Goal: Check status: Check status

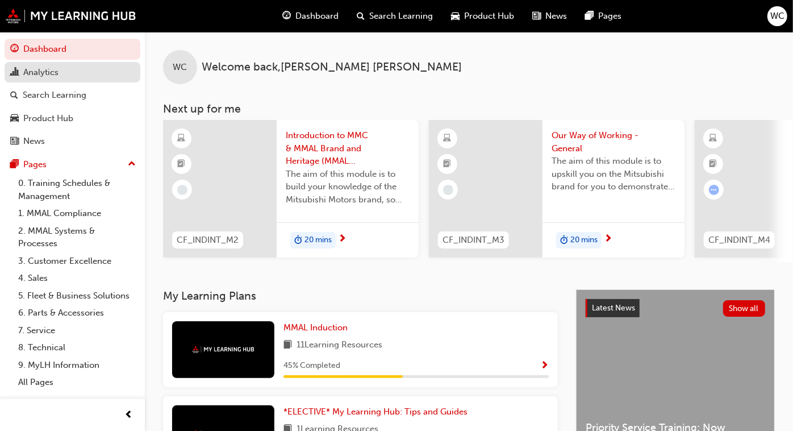
click at [45, 69] on div "Analytics" at bounding box center [40, 72] width 35 height 13
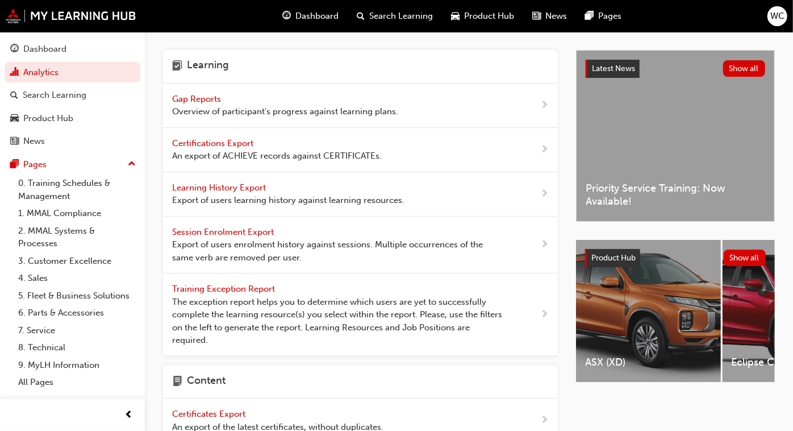
click at [212, 96] on span "Gap Reports" at bounding box center [197, 99] width 51 height 10
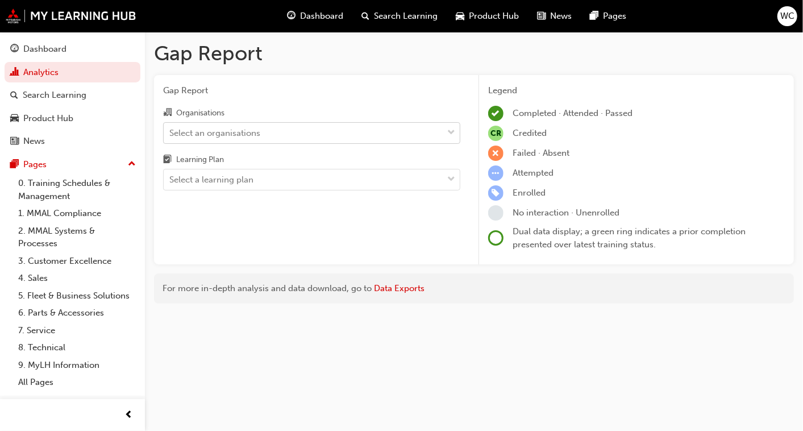
click at [452, 130] on span "down-icon" at bounding box center [451, 133] width 8 height 15
click at [170, 130] on input "Organisations Select an organisations" at bounding box center [169, 132] width 1 height 10
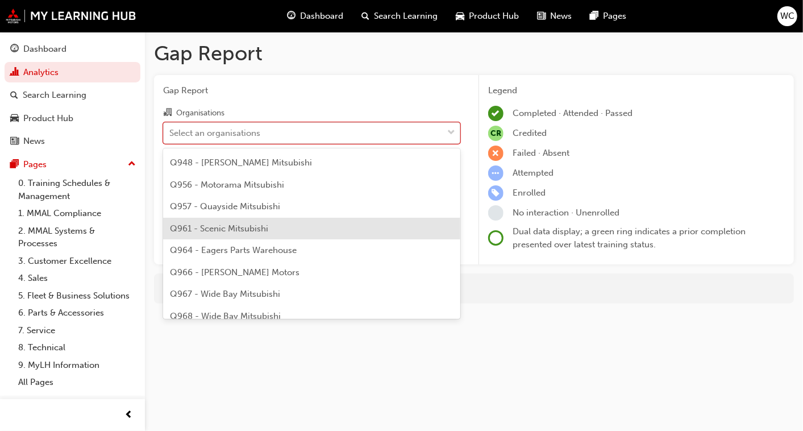
scroll to position [1830, 0]
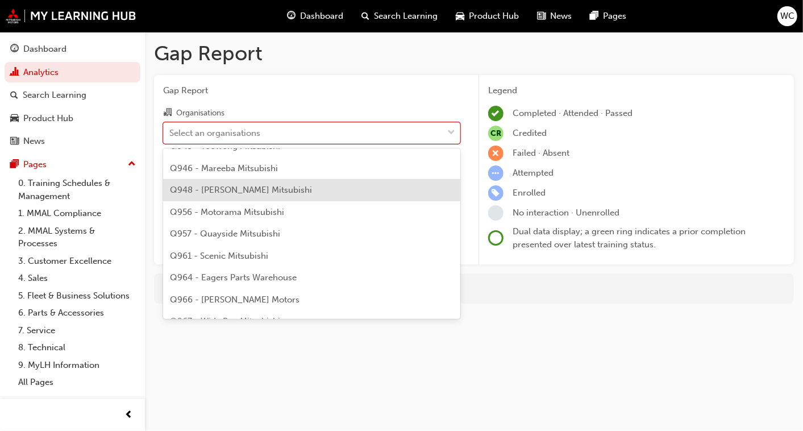
click at [333, 186] on div "Q948 - [PERSON_NAME] Mitsubishi" at bounding box center [311, 190] width 297 height 22
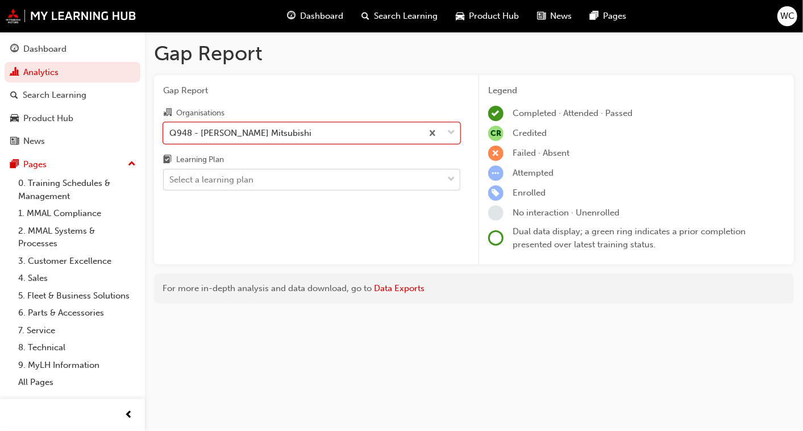
click at [348, 178] on div "Select a learning plan" at bounding box center [303, 180] width 279 height 20
click at [170, 178] on input "Learning Plan Select a learning plan" at bounding box center [169, 179] width 1 height 10
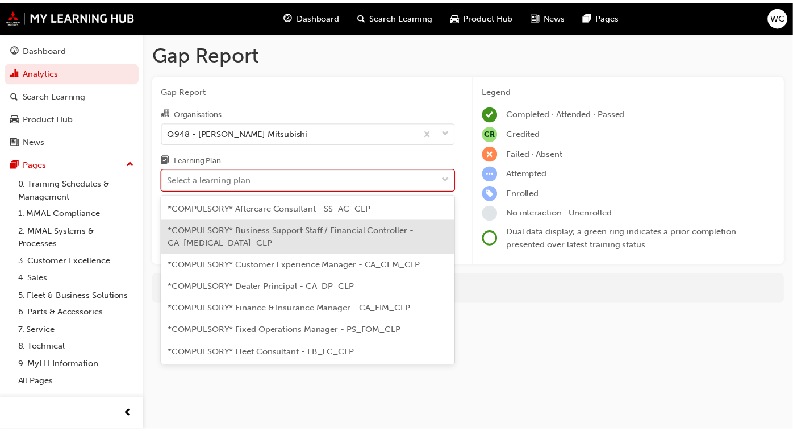
scroll to position [441, 0]
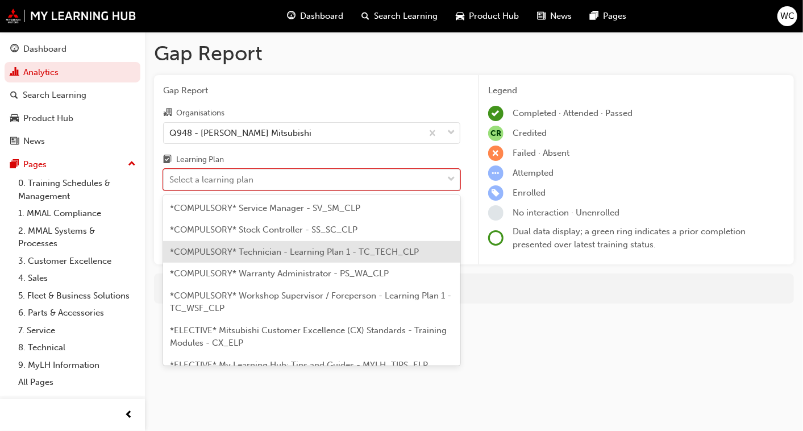
click at [349, 248] on span "*COMPULSORY* Technician - Learning Plan 1 - TC_TECH_CLP" at bounding box center [294, 252] width 249 height 10
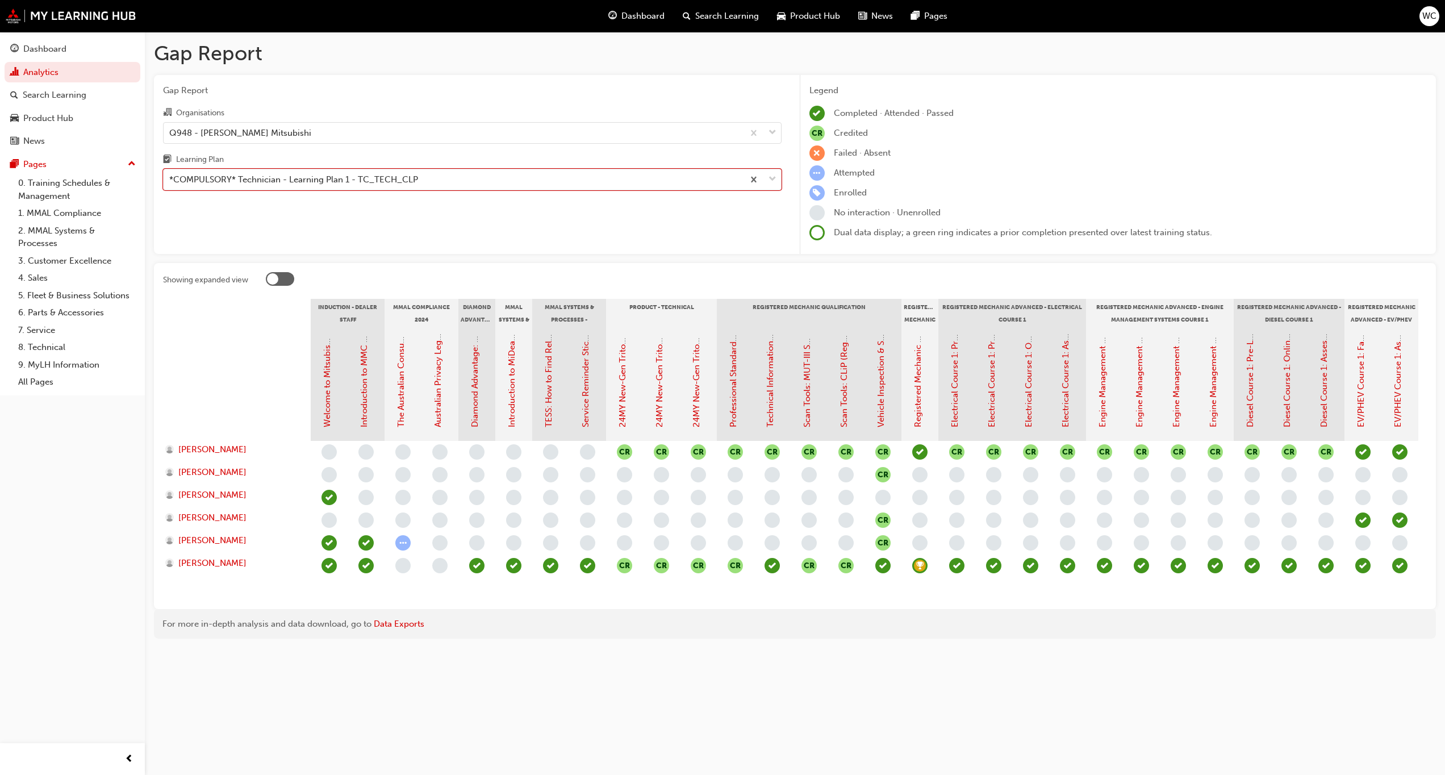
drag, startPoint x: 770, startPoint y: 0, endPoint x: 821, endPoint y: 665, distance: 666.6
click at [802, 430] on div "Gap Report Gap Report Organisations Q948 - [PERSON_NAME] Mitsubishi Learning Pl…" at bounding box center [795, 344] width 1300 height 625
click at [767, 131] on div at bounding box center [762, 133] width 37 height 20
click at [170, 131] on input "Organisations Q948 - [PERSON_NAME] Mitsubishi" at bounding box center [169, 132] width 1 height 10
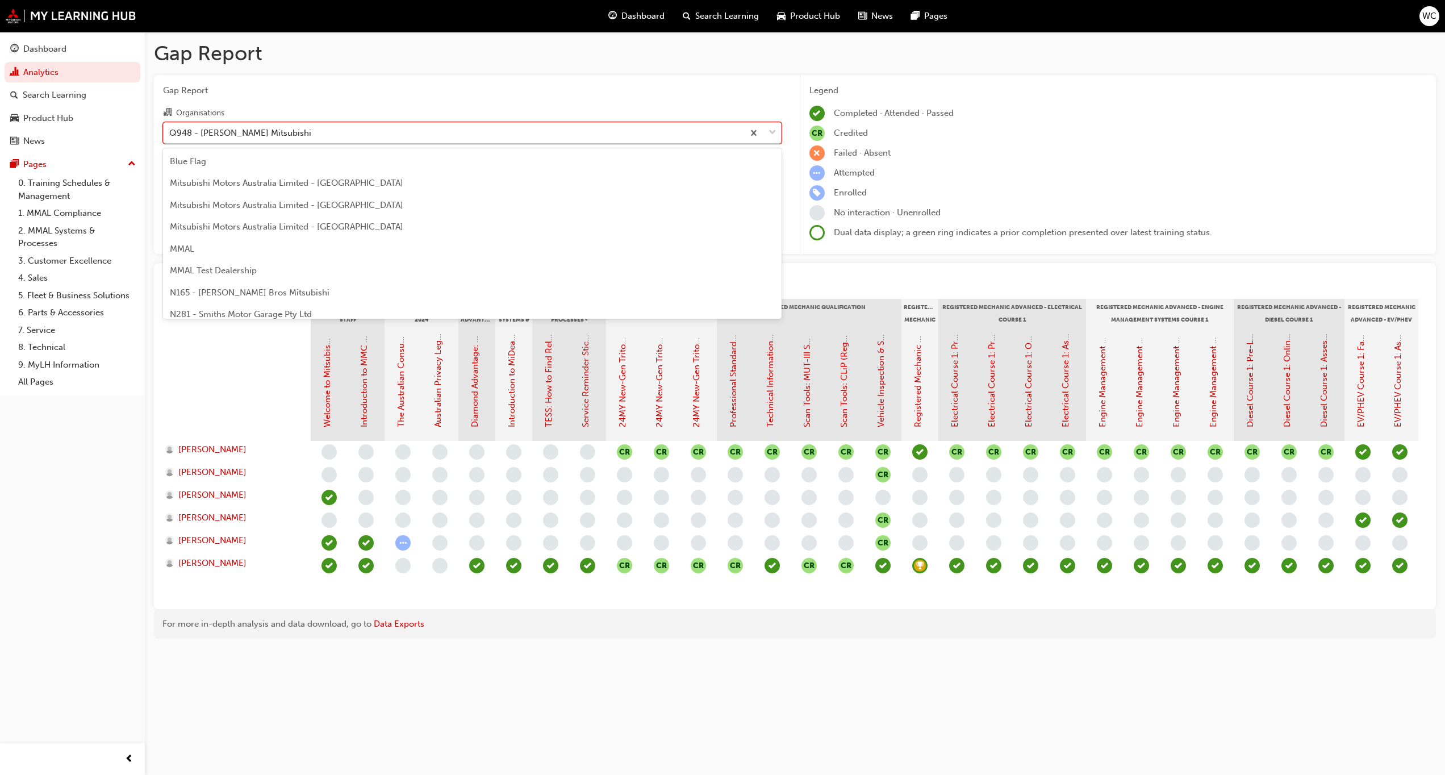
scroll to position [1721, 0]
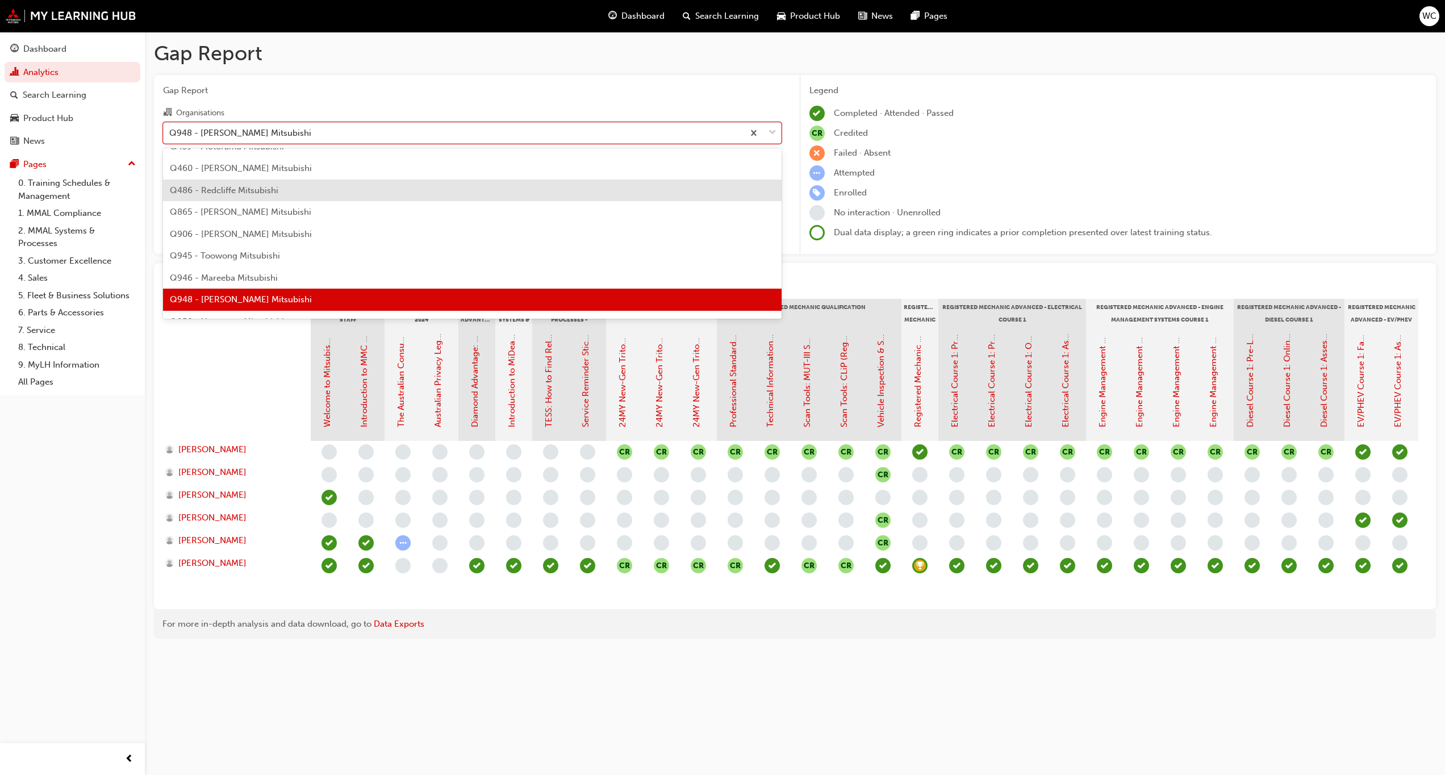
click at [802, 274] on div at bounding box center [846, 281] width 1161 height 18
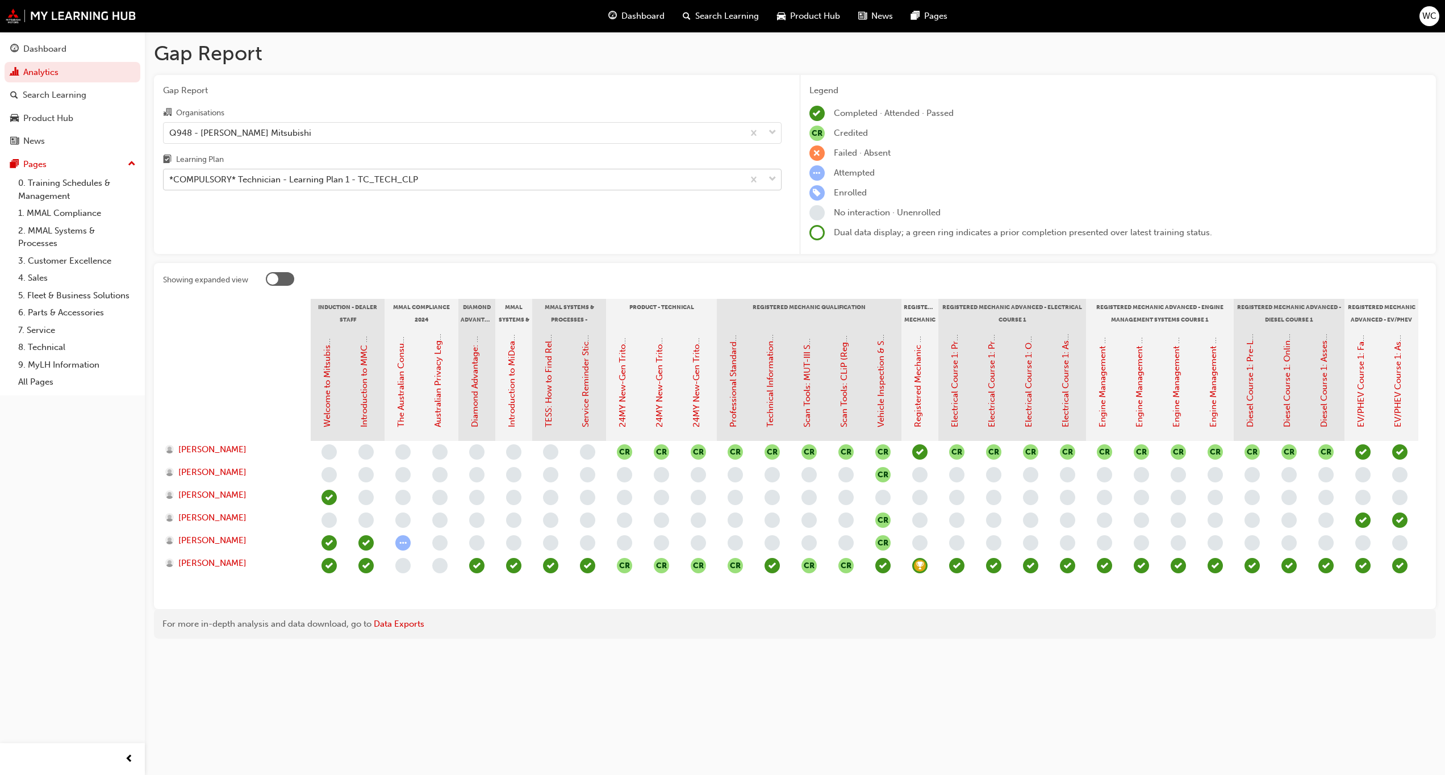
click at [770, 178] on span "down-icon" at bounding box center [773, 179] width 8 height 15
click at [170, 178] on input "Learning Plan *COMPULSORY* Technician - Learning Plan 1 - TC_TECH_CLP" at bounding box center [169, 179] width 1 height 10
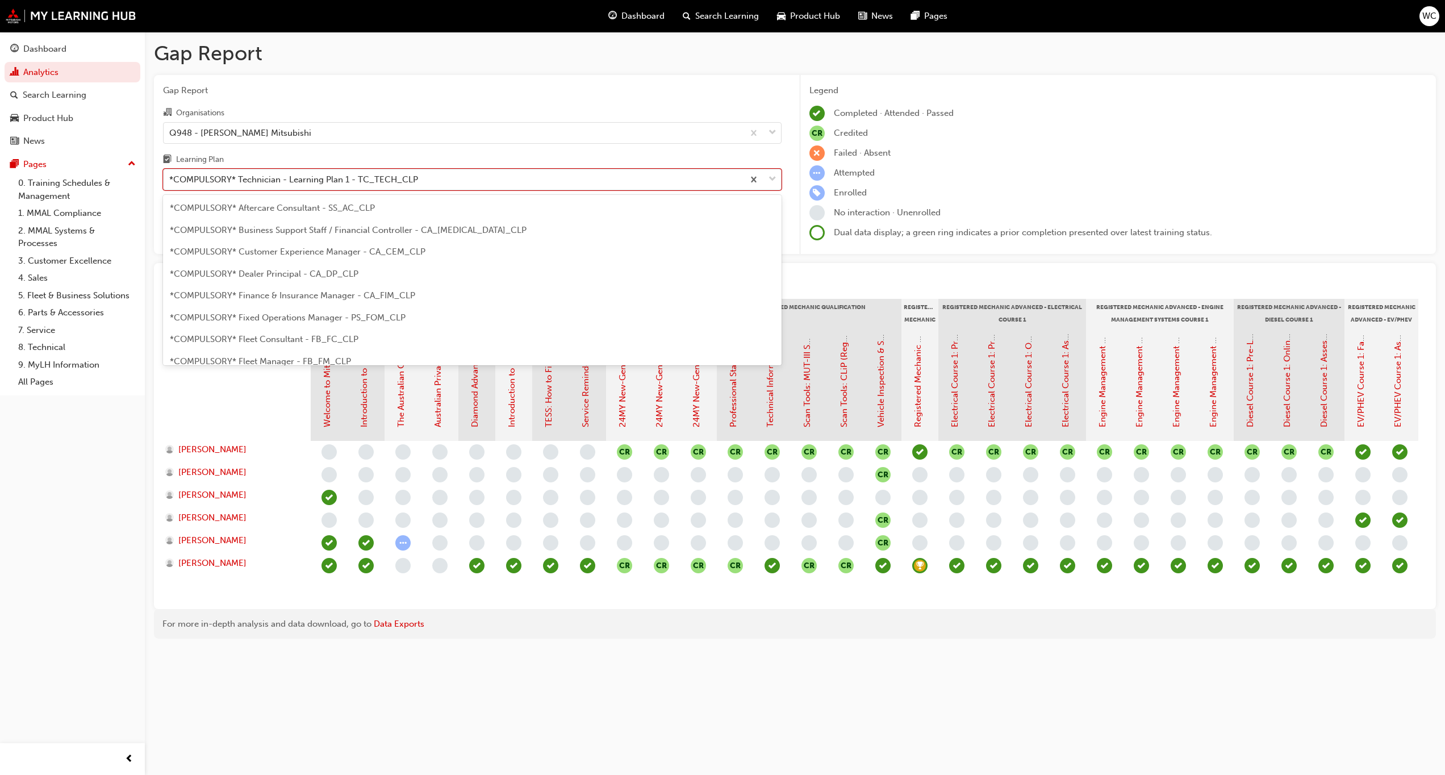
scroll to position [321, 0]
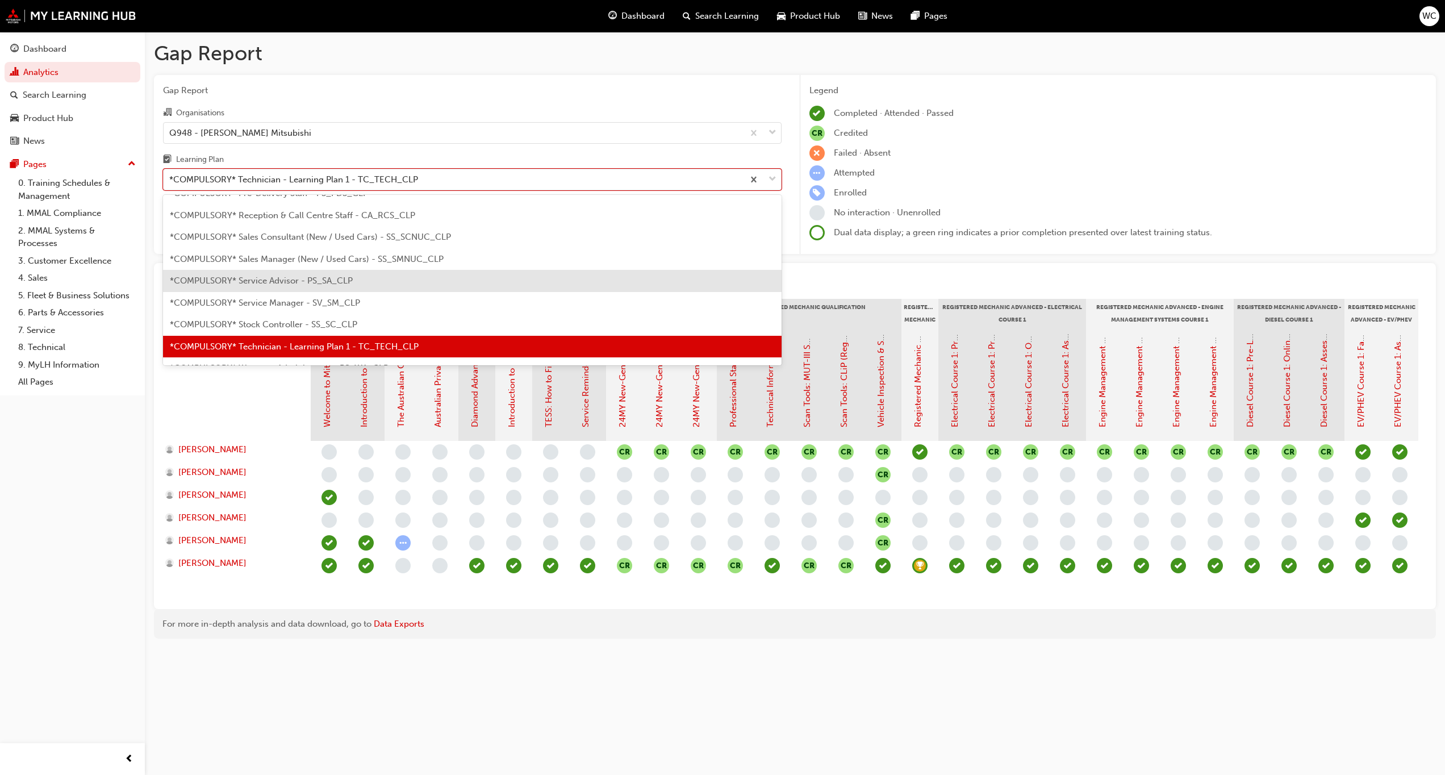
click at [631, 273] on div "*COMPULSORY* Service Advisor - PS_SA_CLP" at bounding box center [472, 281] width 619 height 22
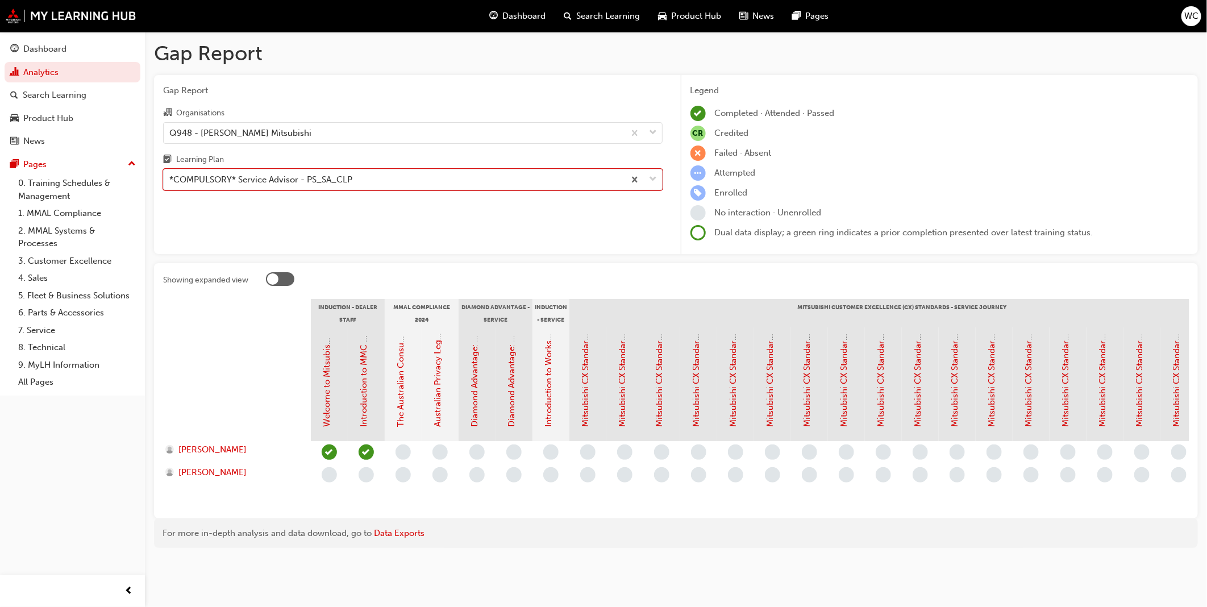
drag, startPoint x: 1987, startPoint y: 0, endPoint x: 871, endPoint y: 62, distance: 1117.4
click at [802, 62] on h1 "Gap Report" at bounding box center [676, 53] width 1044 height 25
